Goal: Task Accomplishment & Management: Manage account settings

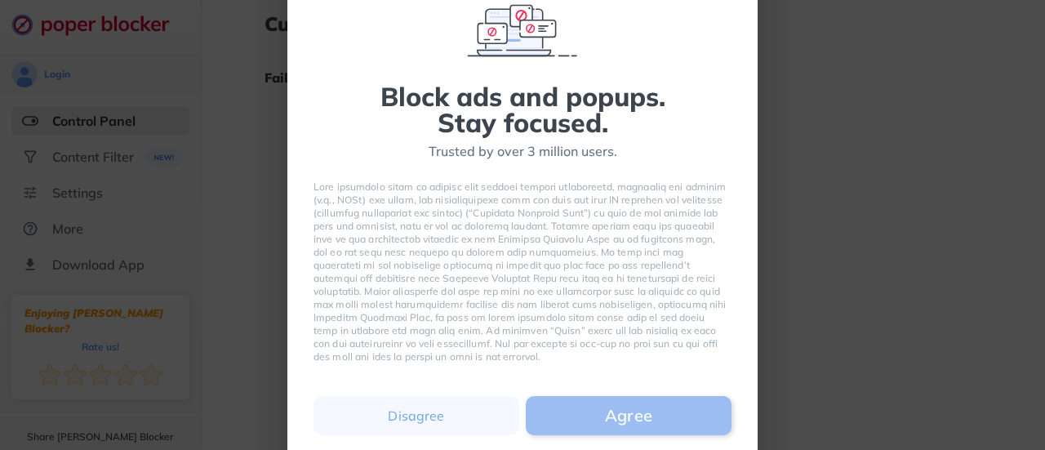
click at [556, 420] on button "Agree" at bounding box center [629, 415] width 206 height 39
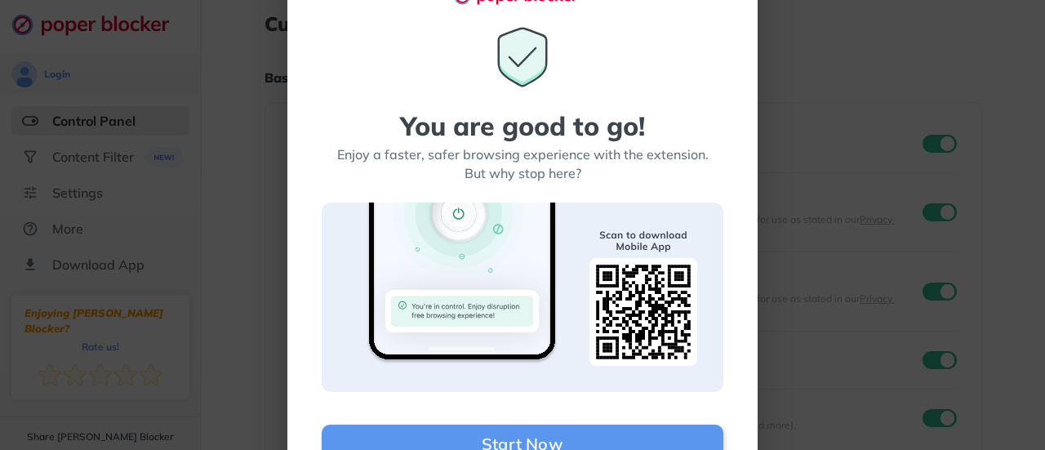
click at [703, 52] on div "You are good to go! Enjoy a faster, safer browsing experience with the extensio…" at bounding box center [523, 243] width 402 height 439
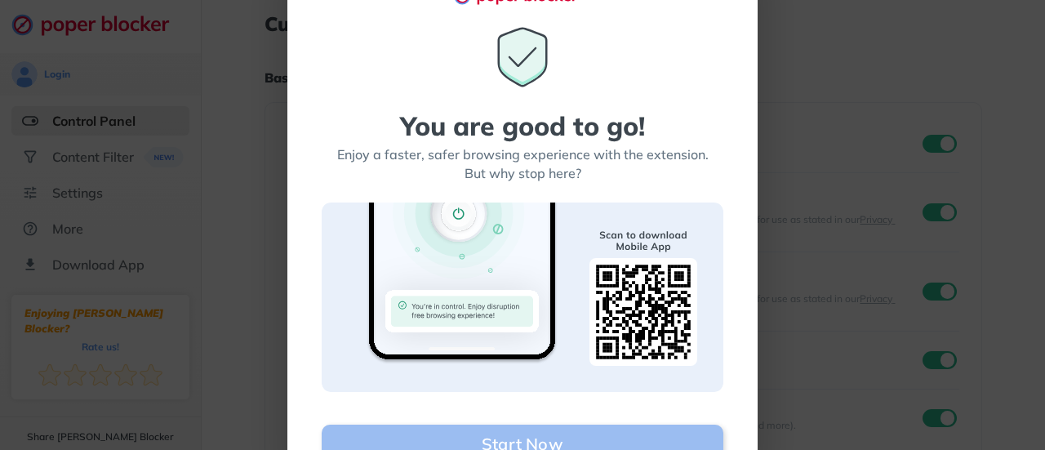
click at [665, 429] on button "Start Now" at bounding box center [523, 443] width 402 height 39
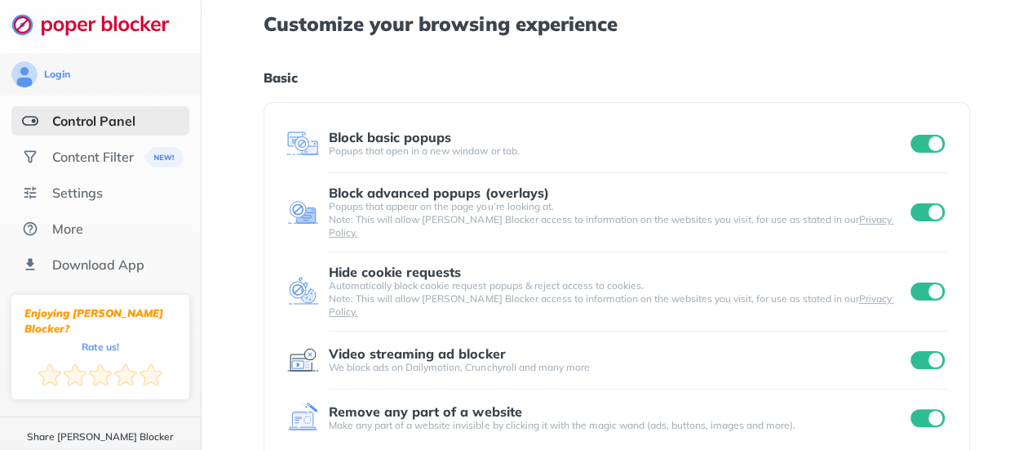
click at [645, 95] on div "Customize your browsing experience Basic Block basic popups Popups that open in…" at bounding box center [617, 435] width 706 height 870
click at [78, 197] on div "Settings" at bounding box center [77, 192] width 51 height 16
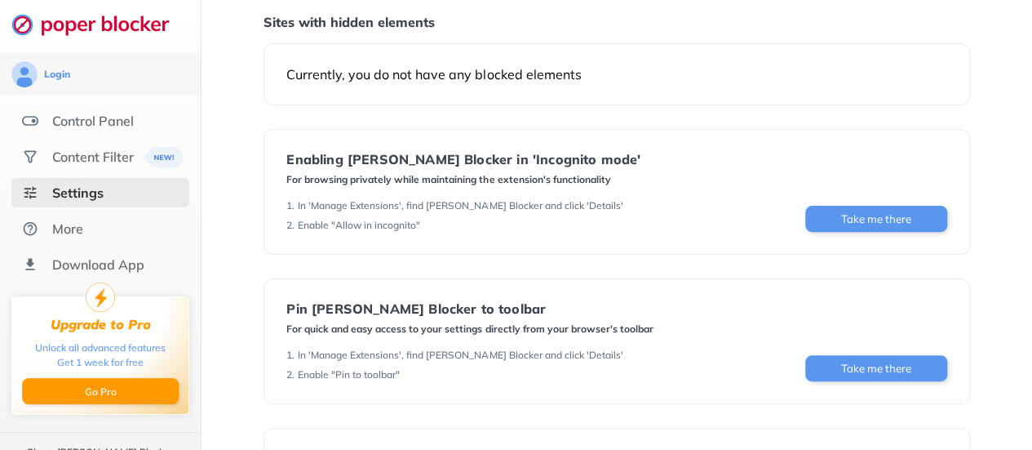
scroll to position [255, 0]
